Goal: Entertainment & Leisure: Consume media (video, audio)

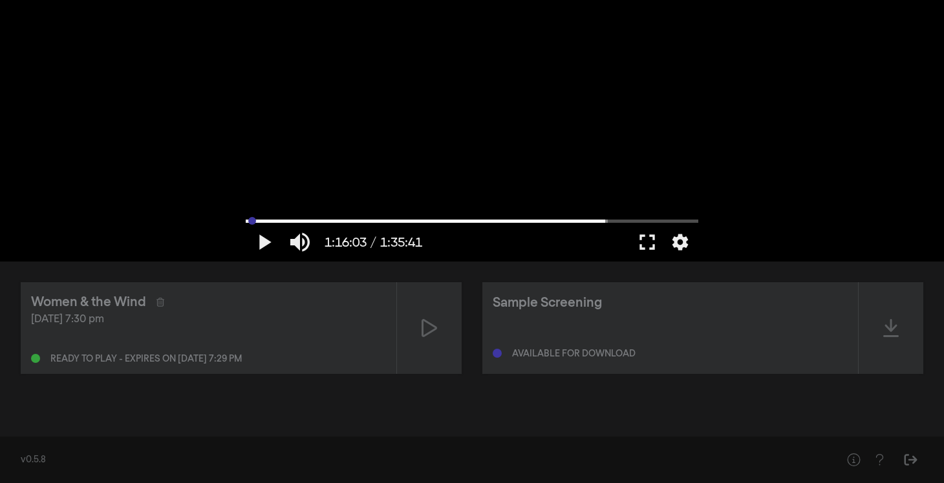
click at [251, 224] on input "Buscar" at bounding box center [472, 221] width 452 height 8
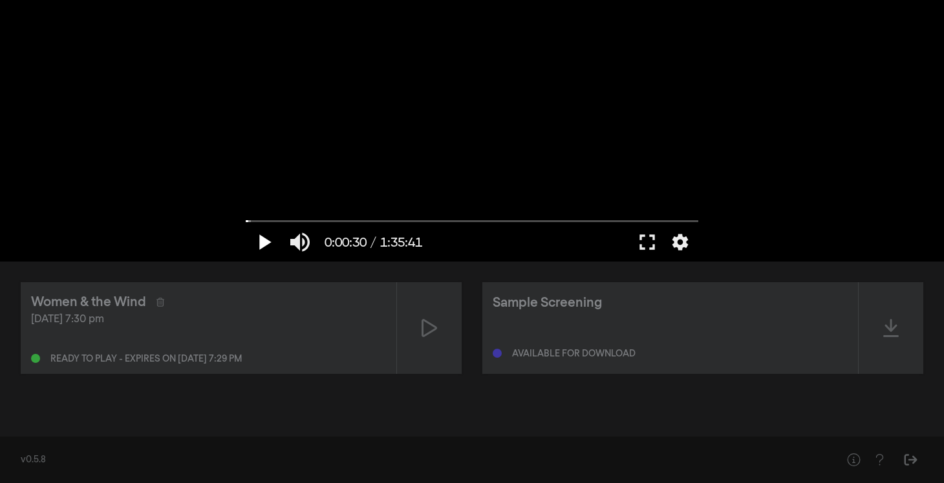
click at [263, 238] on button "play_arrow" at bounding box center [264, 242] width 36 height 39
click at [287, 220] on input "Buscar" at bounding box center [472, 221] width 452 height 8
type input "490.217016"
click at [262, 244] on button "pause" at bounding box center [264, 242] width 36 height 39
click at [262, 244] on button "play_arrow" at bounding box center [264, 242] width 36 height 39
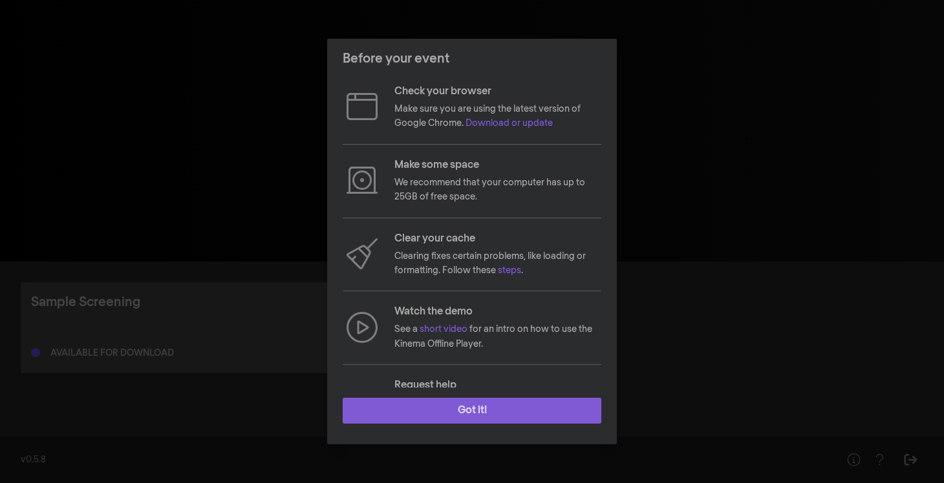
click at [453, 409] on button "Got it!" at bounding box center [472, 411] width 259 height 26
